Goal: Task Accomplishment & Management: Use online tool/utility

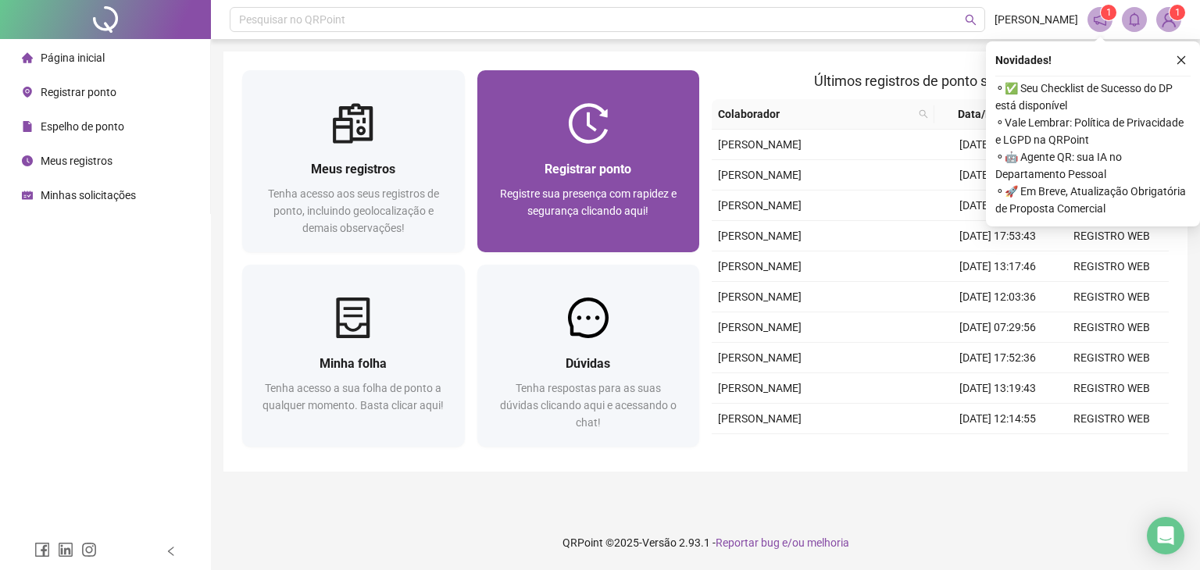
click at [602, 185] on div "Registre sua presença com rapidez e segurança clicando aqui!" at bounding box center [588, 211] width 185 height 52
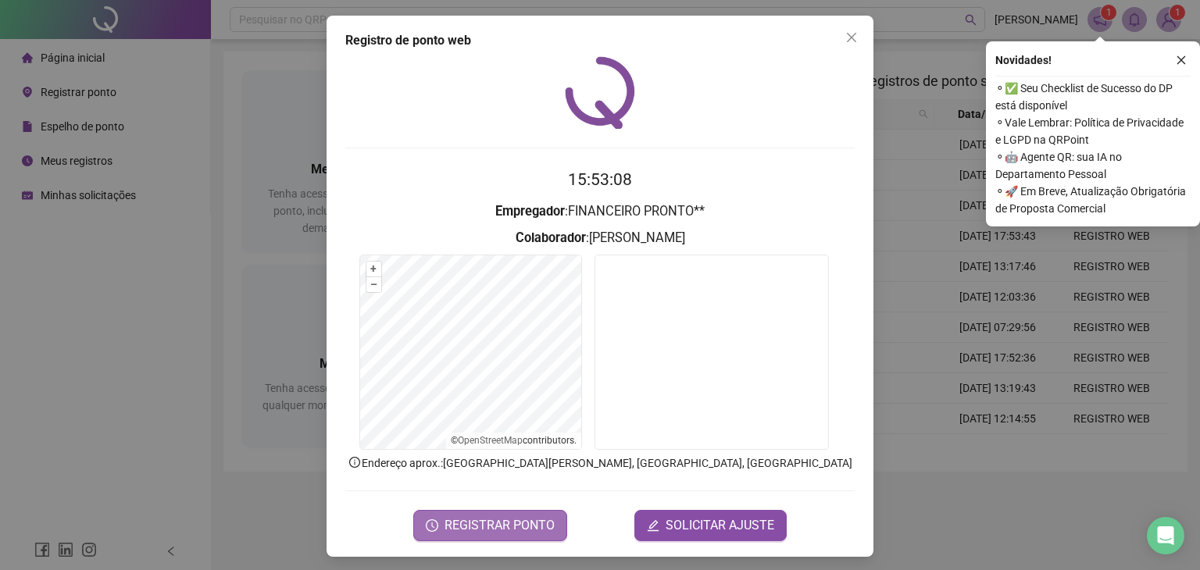
click at [513, 524] on span "REGISTRAR PONTO" at bounding box center [500, 525] width 110 height 19
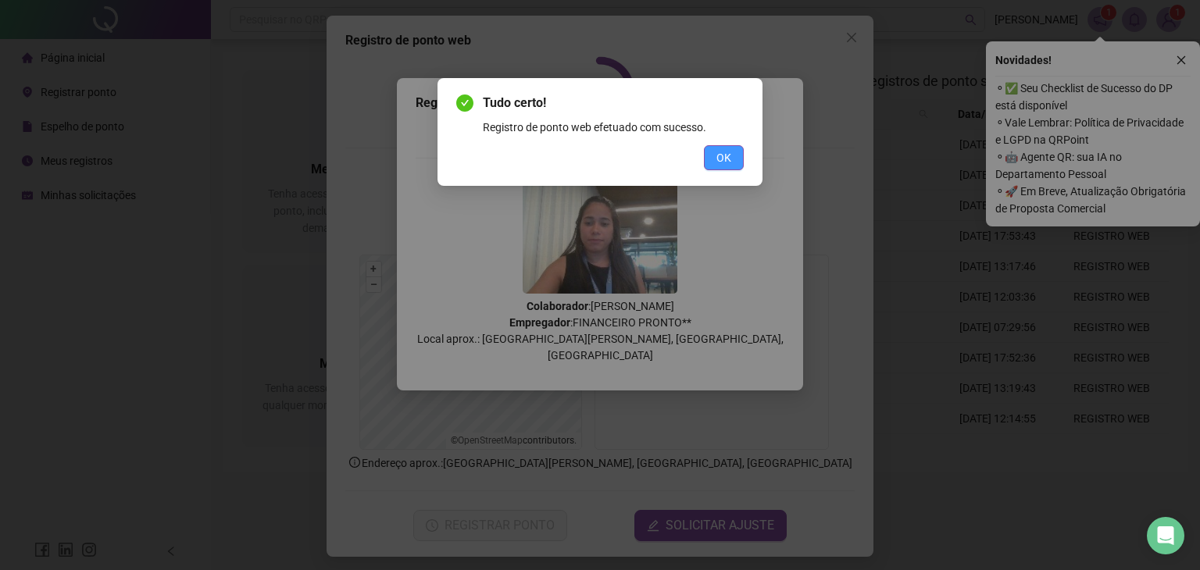
click at [719, 159] on span "OK" at bounding box center [723, 157] width 15 height 17
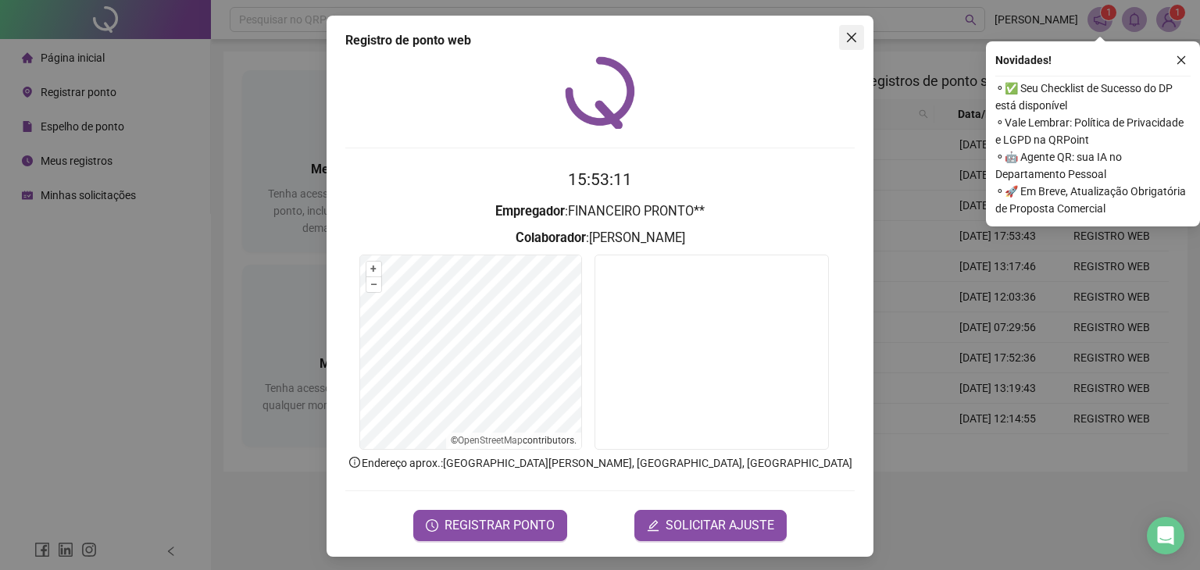
click at [850, 32] on icon "close" at bounding box center [851, 37] width 13 height 13
